Goal: Find specific page/section: Find specific page/section

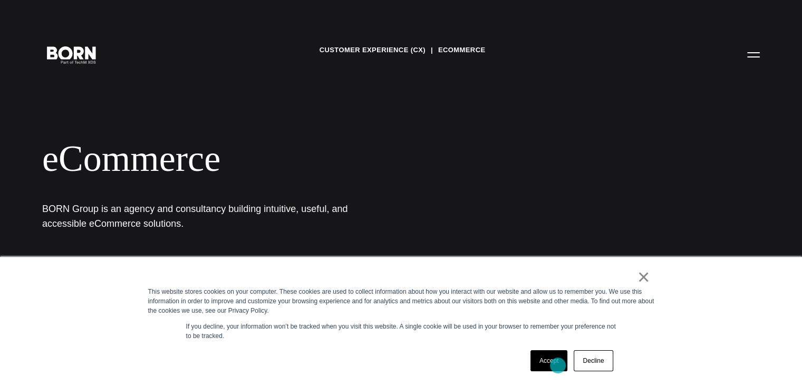
click at [558, 365] on link "Accept" at bounding box center [548, 360] width 37 height 21
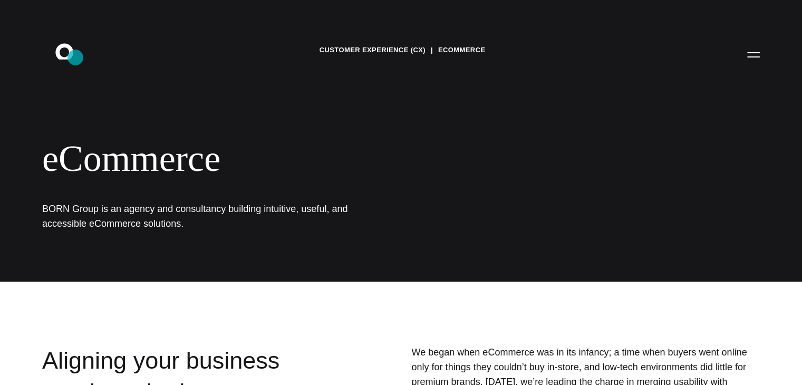
click at [75, 57] on icon ".st0{display:none;} .st1{display:inline;} .st2{font-family:'HelveticaNeue-Mediu…" at bounding box center [71, 54] width 67 height 27
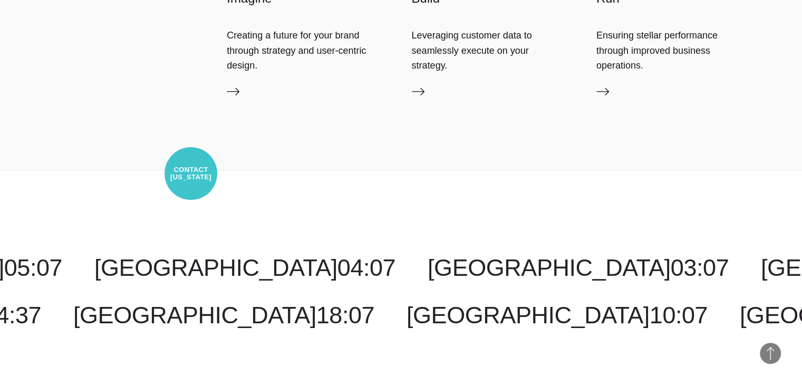
scroll to position [2373, 0]
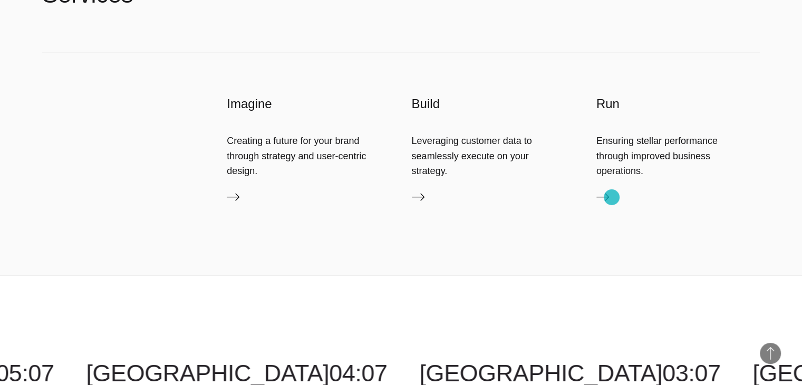
click at [612, 198] on link "Services" at bounding box center [677, 199] width 163 height 17
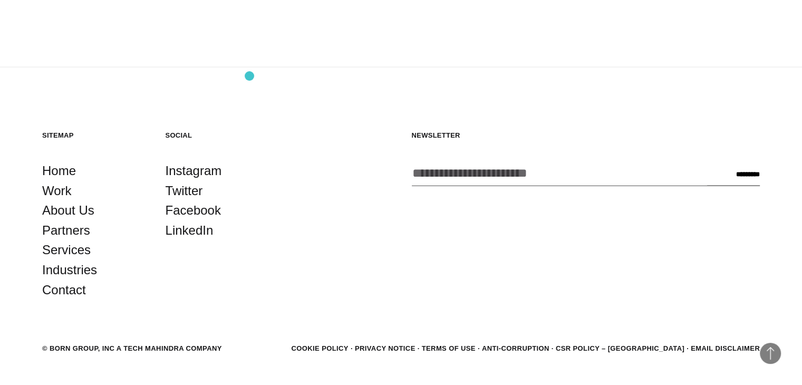
scroll to position [2214, 0]
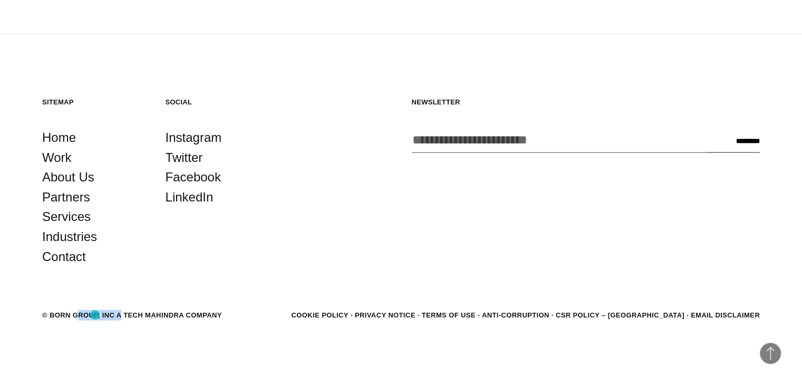
drag, startPoint x: 47, startPoint y: 311, endPoint x: 95, endPoint y: 315, distance: 47.6
click at [95, 315] on div "© BORN GROUP, INC A Tech Mahindra Company" at bounding box center [132, 315] width 180 height 11
copy div "BORN GROUP"
click at [184, 195] on link "LinkedIn" at bounding box center [190, 197] width 48 height 20
